Goal: Submit feedback/report problem

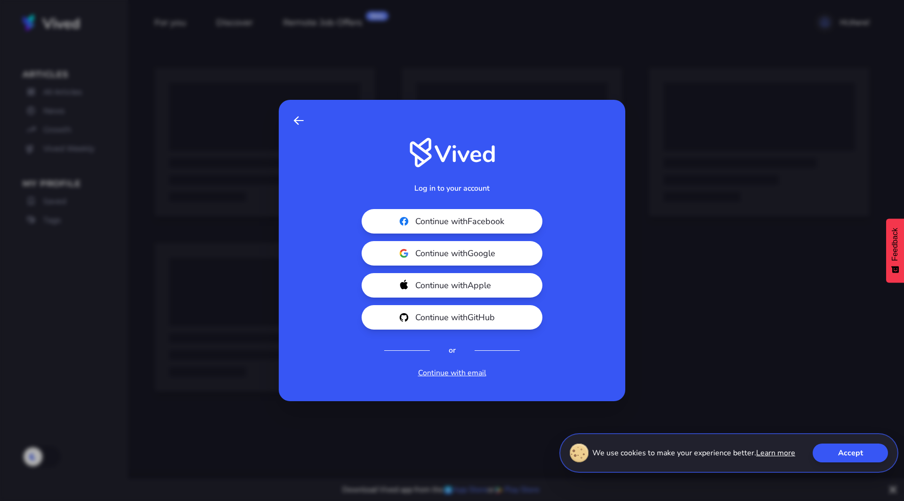
click at [297, 127] on link "Back" at bounding box center [298, 120] width 17 height 19
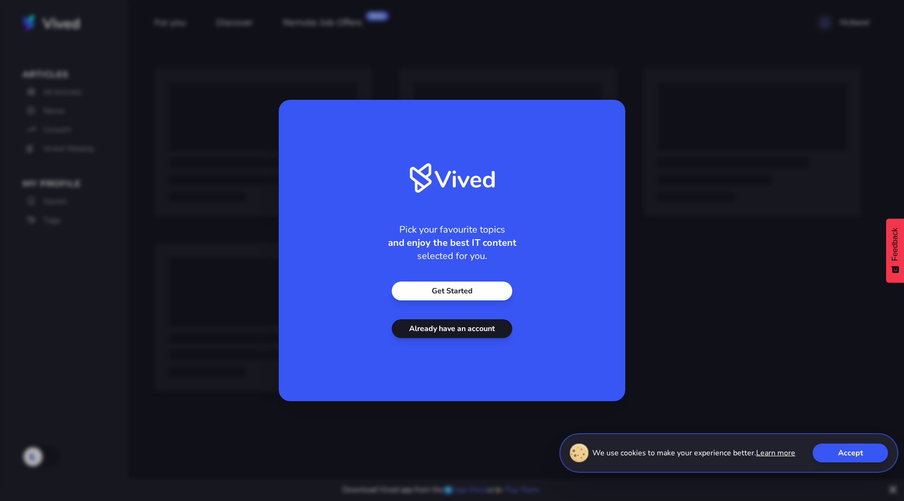
click at [454, 292] on link "Get Started" at bounding box center [452, 291] width 121 height 19
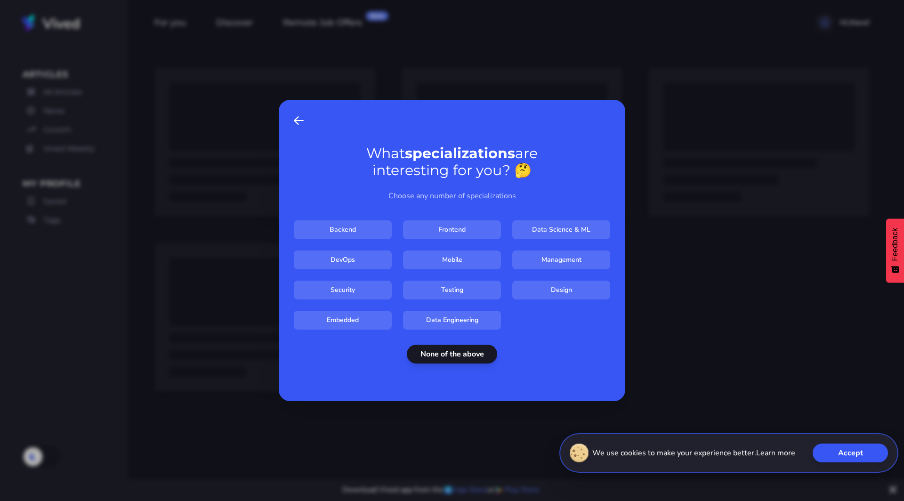
click at [456, 355] on button "None of the above" at bounding box center [452, 354] width 90 height 19
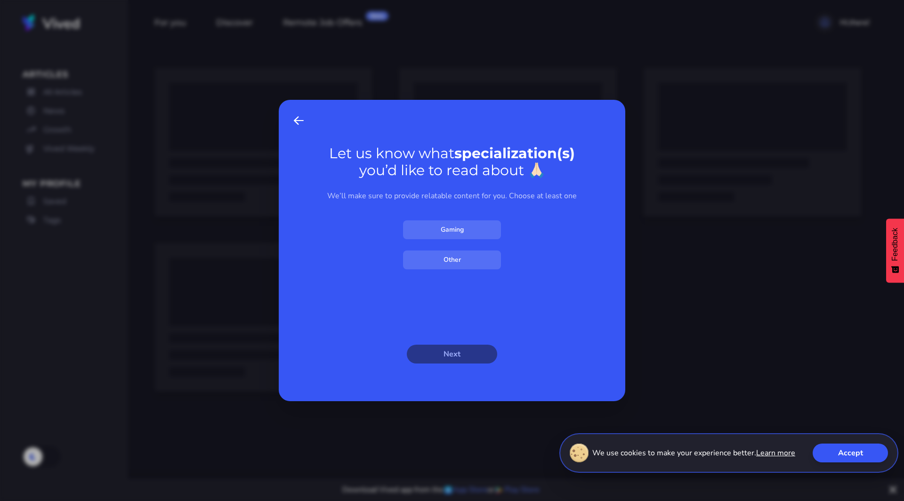
click at [468, 251] on div "Let us know what specialization(s) you’d like to read about 🙏🏻 We’ll make sure …" at bounding box center [452, 250] width 347 height 301
